Goal: Find contact information: Find phone

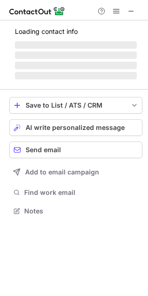
scroll to position [210, 148]
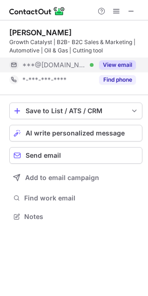
click at [117, 66] on button "View email" at bounding box center [117, 64] width 37 height 9
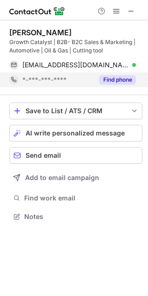
click at [111, 82] on button "Find phone" at bounding box center [117, 79] width 37 height 9
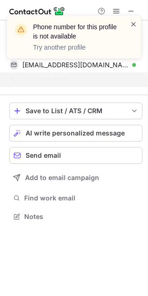
click at [130, 26] on span at bounding box center [133, 23] width 7 height 9
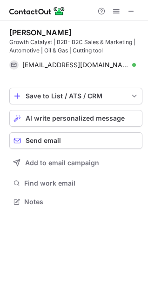
scroll to position [195, 148]
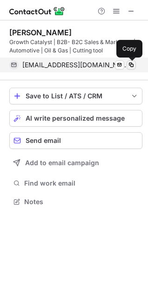
click at [132, 63] on span at bounding box center [130, 64] width 7 height 7
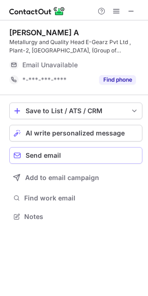
scroll to position [210, 148]
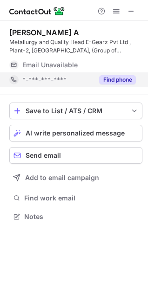
click at [113, 82] on button "Find phone" at bounding box center [117, 79] width 37 height 9
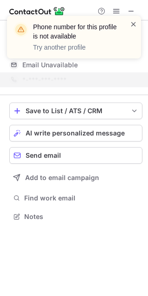
click at [136, 23] on span at bounding box center [133, 23] width 7 height 9
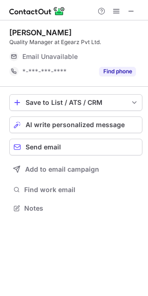
scroll to position [5, 4]
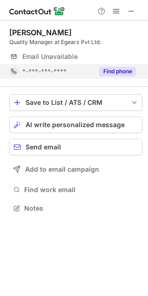
click at [109, 72] on button "Find phone" at bounding box center [117, 71] width 37 height 9
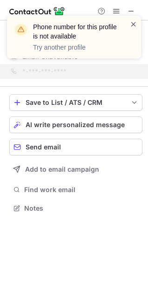
click at [133, 25] on span at bounding box center [133, 23] width 7 height 9
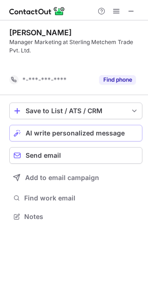
scroll to position [195, 148]
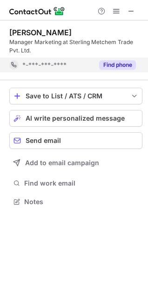
click at [118, 66] on button "Find phone" at bounding box center [117, 64] width 37 height 9
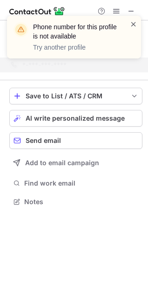
click at [136, 21] on span at bounding box center [133, 23] width 7 height 9
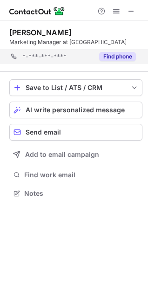
scroll to position [187, 148]
